Goal: Navigation & Orientation: Find specific page/section

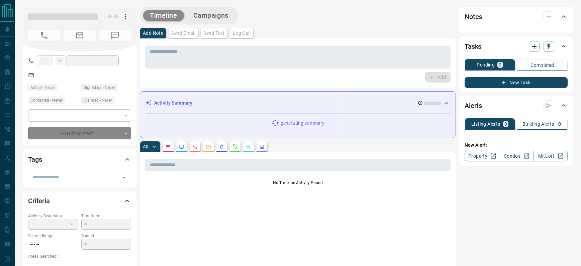
type input "**"
type input "**********"
type input "*"
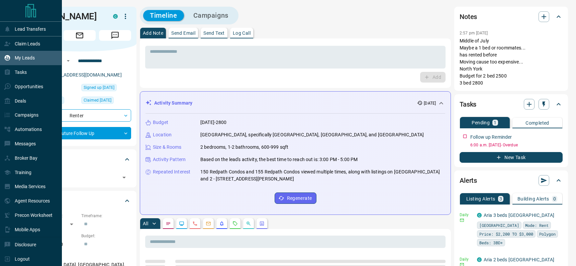
click at [21, 57] on p "My Leads" at bounding box center [25, 57] width 20 height 5
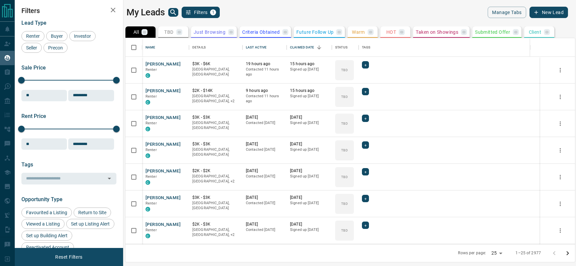
click at [174, 12] on icon "search button" at bounding box center [173, 12] width 6 height 6
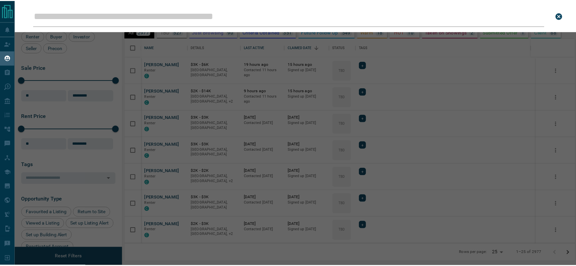
scroll to position [201, 449]
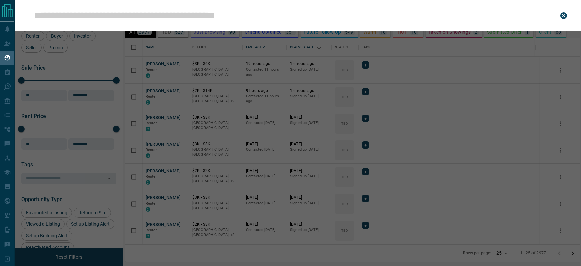
click at [119, 16] on input "Leads Search Bar" at bounding box center [290, 15] width 515 height 21
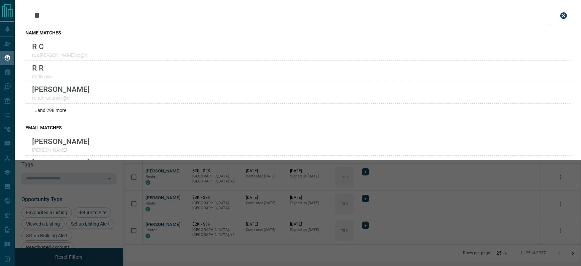
click at [44, 16] on input "*" at bounding box center [290, 15] width 515 height 21
paste input "**********"
type input "**********"
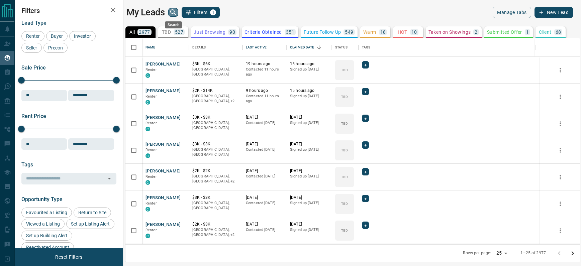
click at [172, 11] on icon "search button" at bounding box center [173, 12] width 8 height 8
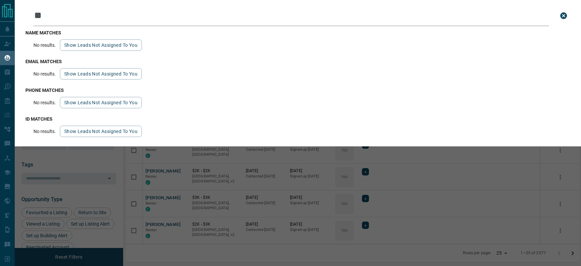
type input "*"
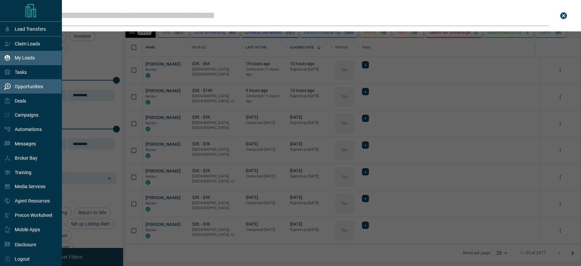
click at [25, 88] on p "Opportunities" at bounding box center [29, 86] width 28 height 5
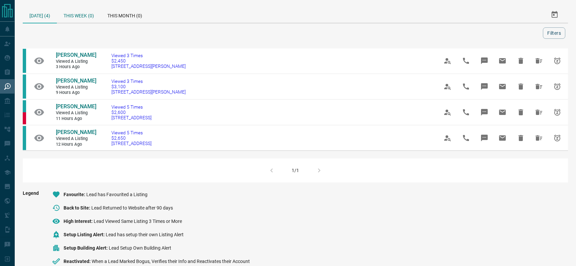
click at [81, 14] on div "This Week (0)" at bounding box center [79, 15] width 44 height 16
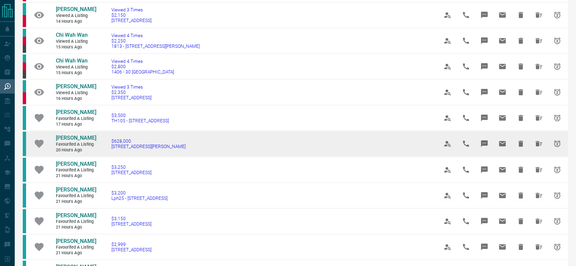
scroll to position [174, 0]
click at [65, 137] on span "[PERSON_NAME]" at bounding box center [76, 138] width 40 height 6
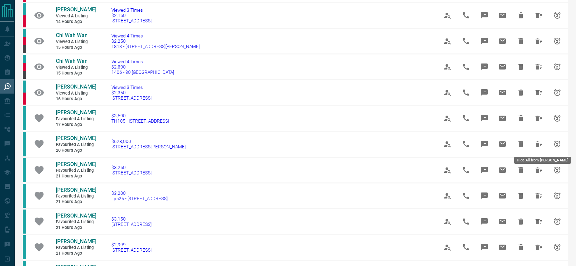
click at [538, 144] on icon "Hide All from Maggie Wang" at bounding box center [538, 143] width 7 height 5
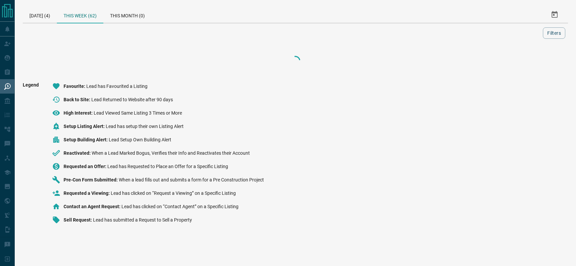
scroll to position [0, 0]
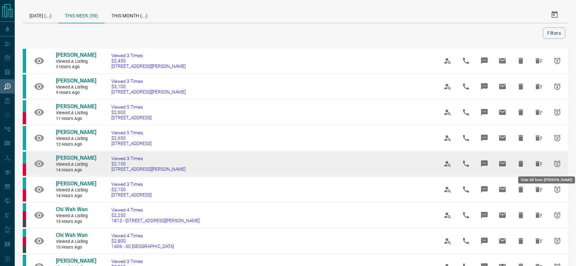
click at [539, 166] on icon "Hide All from Brian Liu" at bounding box center [538, 164] width 8 height 8
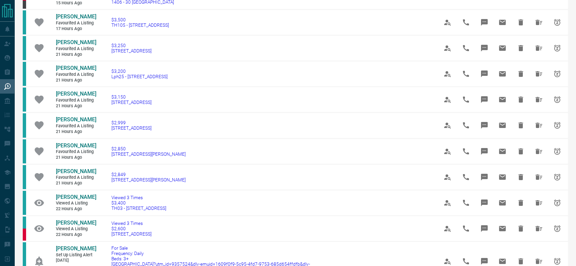
scroll to position [336, 0]
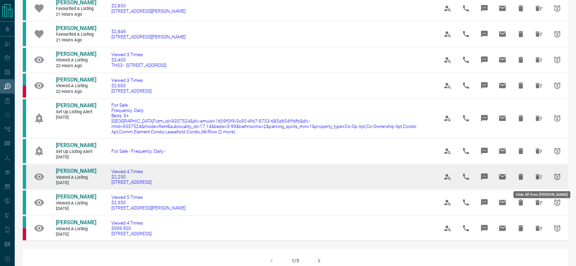
click at [539, 179] on icon "Hide All from Malini Acharya" at bounding box center [538, 176] width 7 height 5
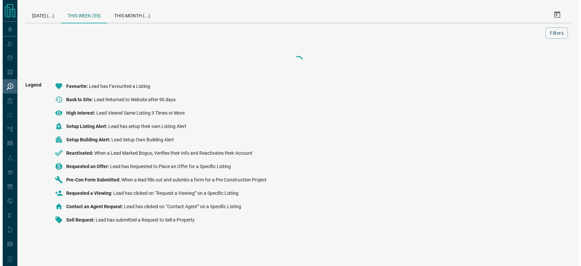
scroll to position [0, 0]
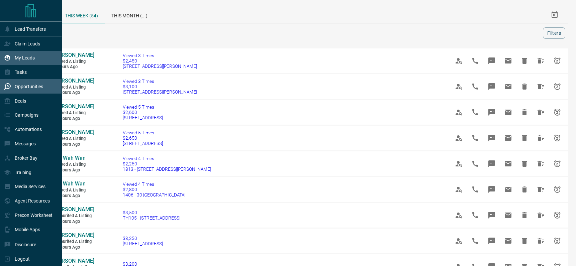
click at [21, 58] on p "My Leads" at bounding box center [25, 57] width 20 height 5
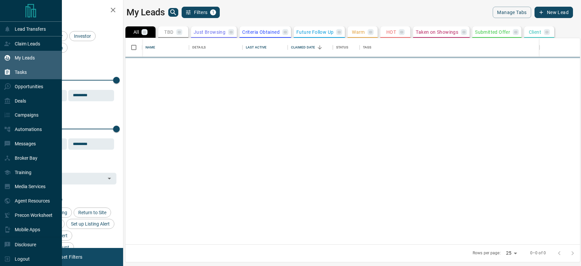
click at [22, 73] on p "Tasks" at bounding box center [21, 72] width 12 height 5
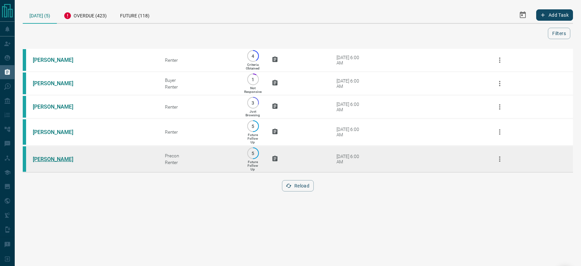
click at [50, 160] on link "[PERSON_NAME]" at bounding box center [58, 159] width 50 height 6
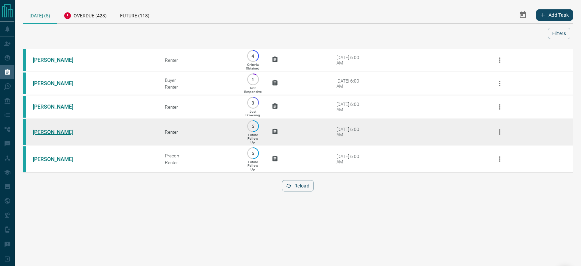
click at [59, 135] on link "[PERSON_NAME]" at bounding box center [58, 132] width 50 height 6
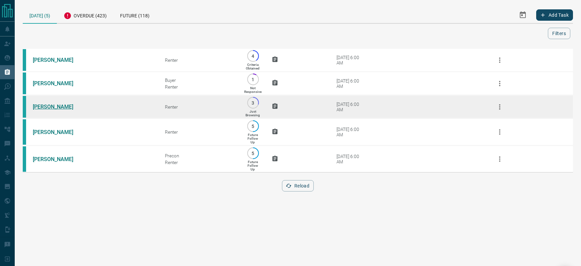
click at [44, 106] on link "[PERSON_NAME]" at bounding box center [58, 107] width 50 height 6
